Goal: Task Accomplishment & Management: Manage account settings

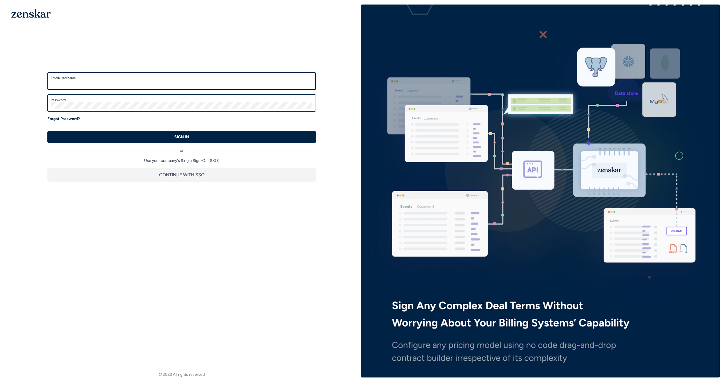
type input "**********"
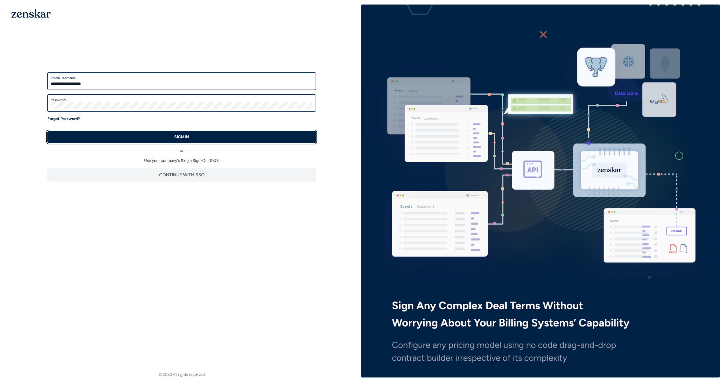
click at [302, 135] on button "SIGN IN" at bounding box center [181, 137] width 269 height 12
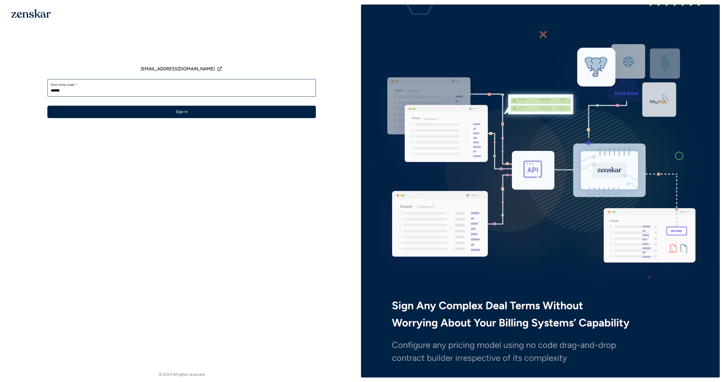
type input "******"
click at [47, 106] on button "Sign In" at bounding box center [181, 112] width 269 height 12
